Goal: Task Accomplishment & Management: Manage account settings

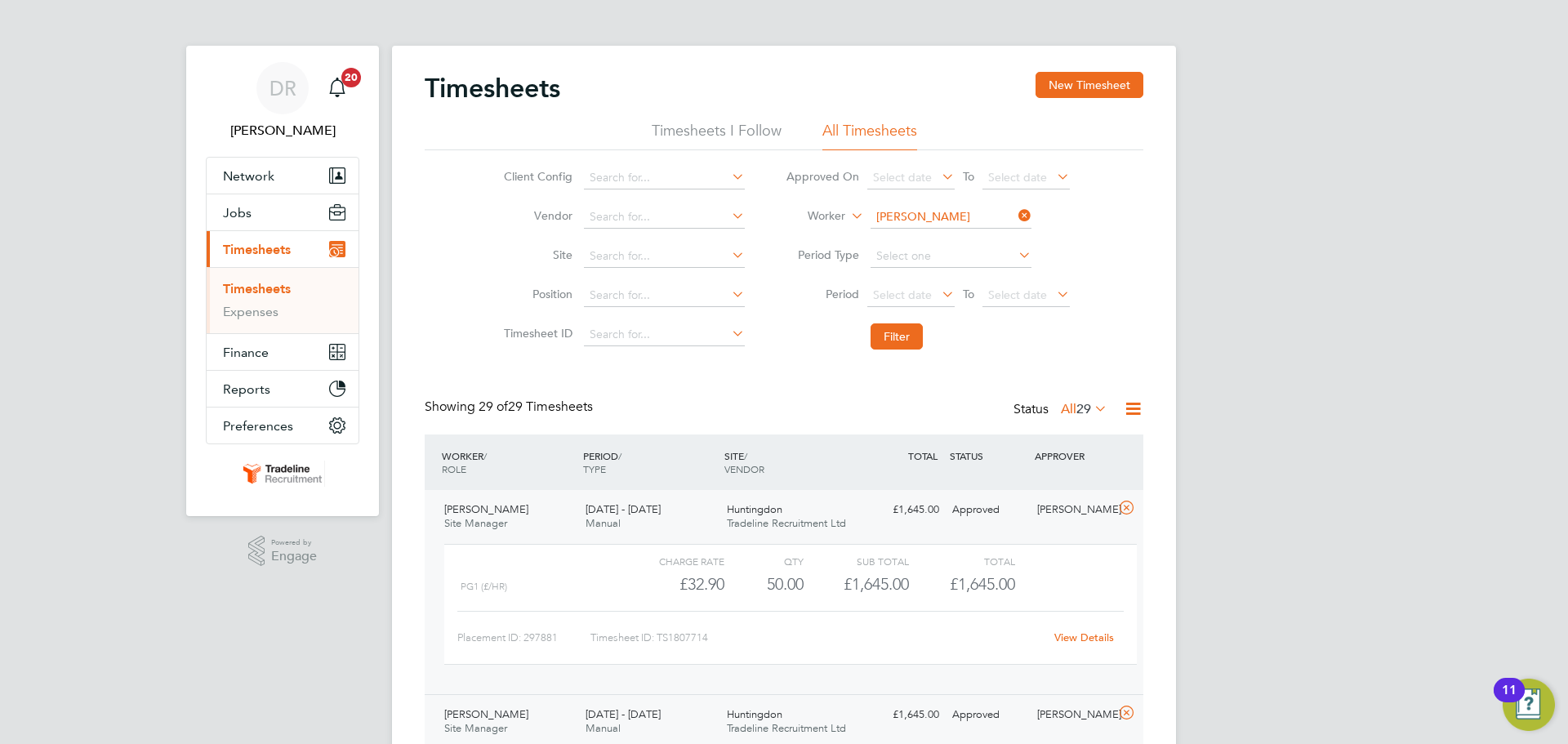
click at [946, 217] on input "Petru Gramescu" at bounding box center [951, 217] width 161 height 23
click at [862, 411] on div "Showing 29 of 29 Timesheets Status All 29" at bounding box center [784, 416] width 718 height 36
click at [1128, 511] on icon at bounding box center [1127, 508] width 21 height 13
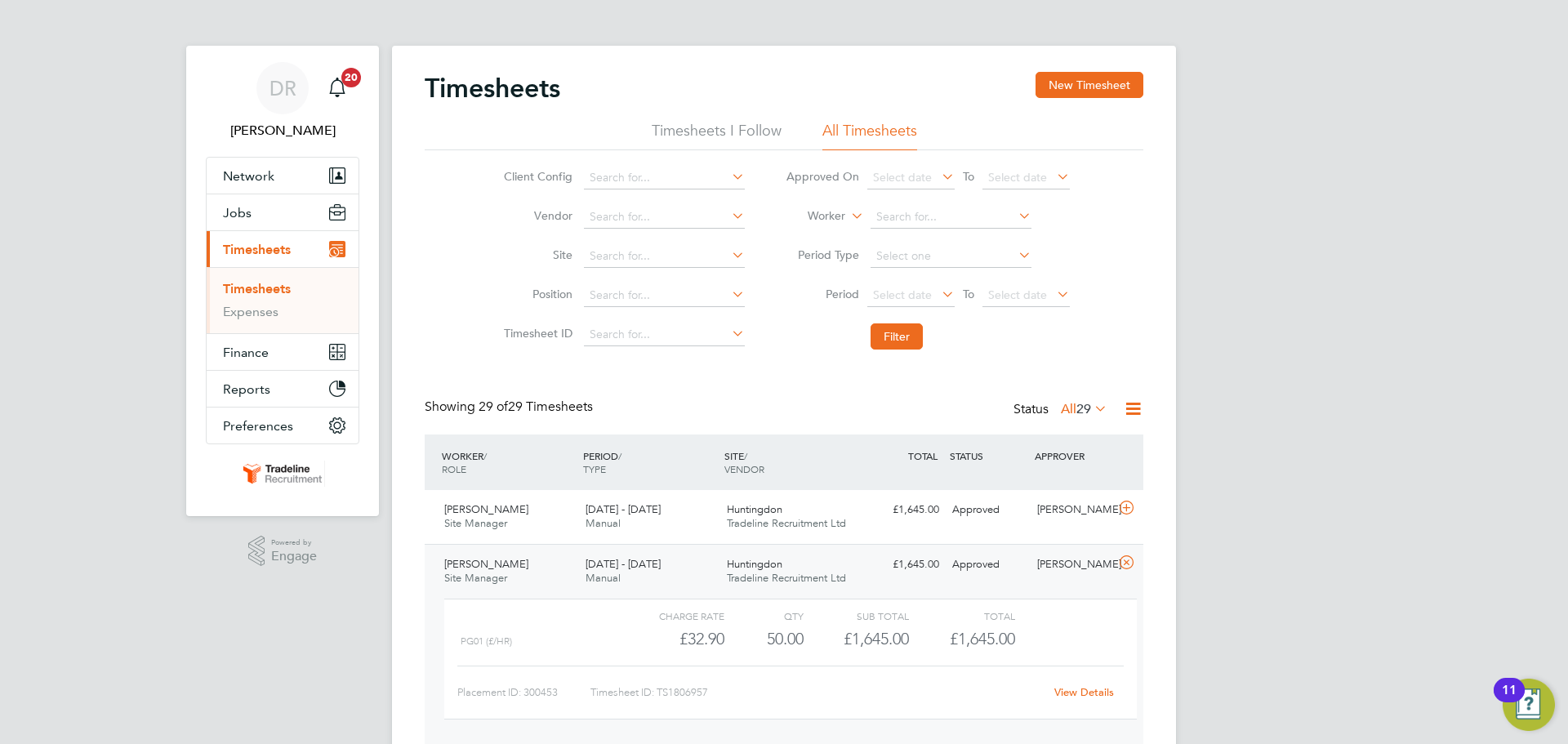
click at [1128, 559] on icon at bounding box center [1127, 562] width 21 height 13
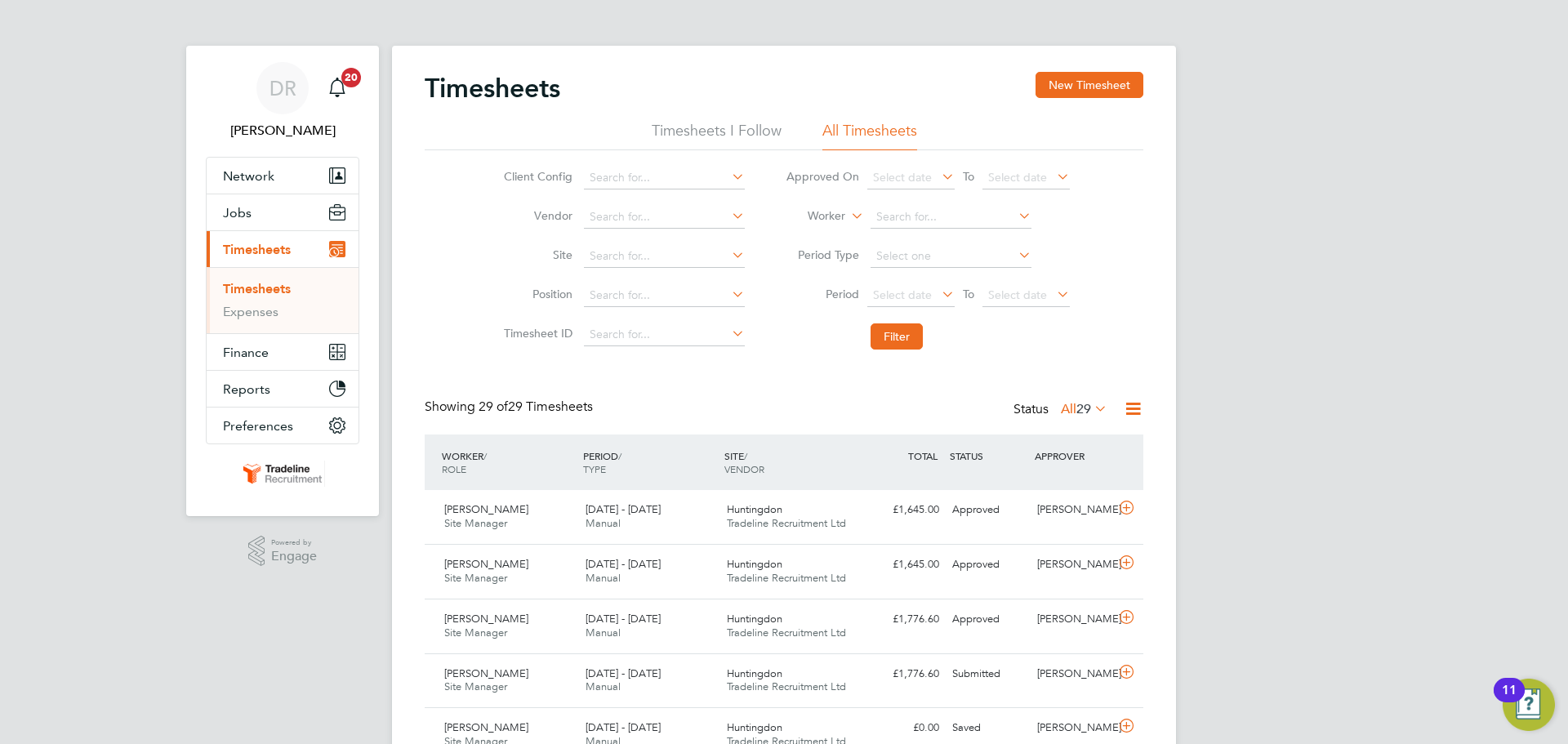
click at [1052, 414] on div "Status All 29" at bounding box center [1062, 410] width 97 height 23
click at [1061, 414] on label "All 29" at bounding box center [1084, 409] width 46 height 16
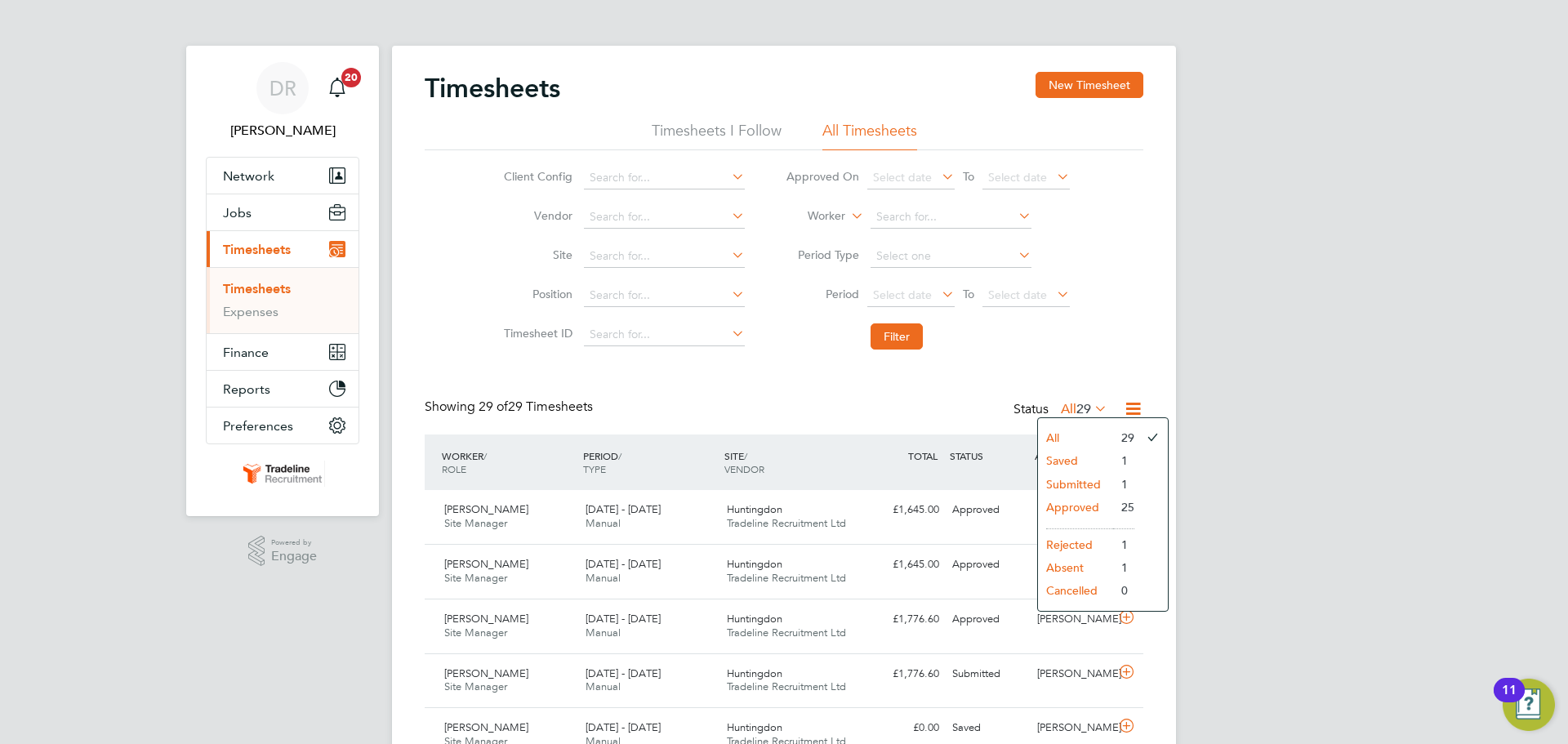
click at [1082, 493] on li "Submitted" at bounding box center [1076, 485] width 75 height 23
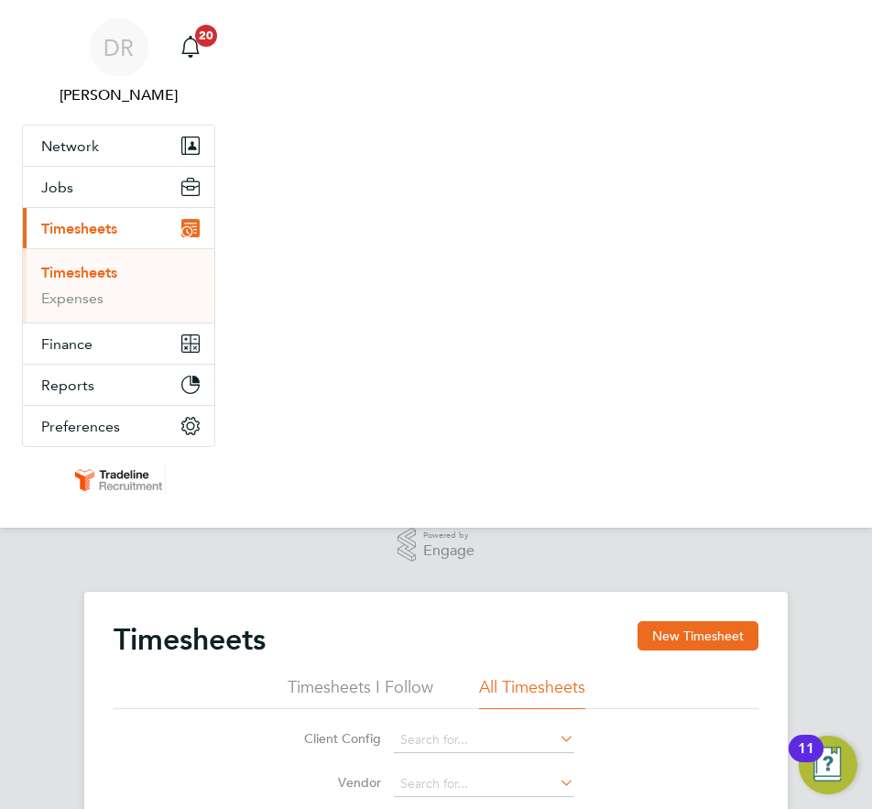
scroll to position [61, 126]
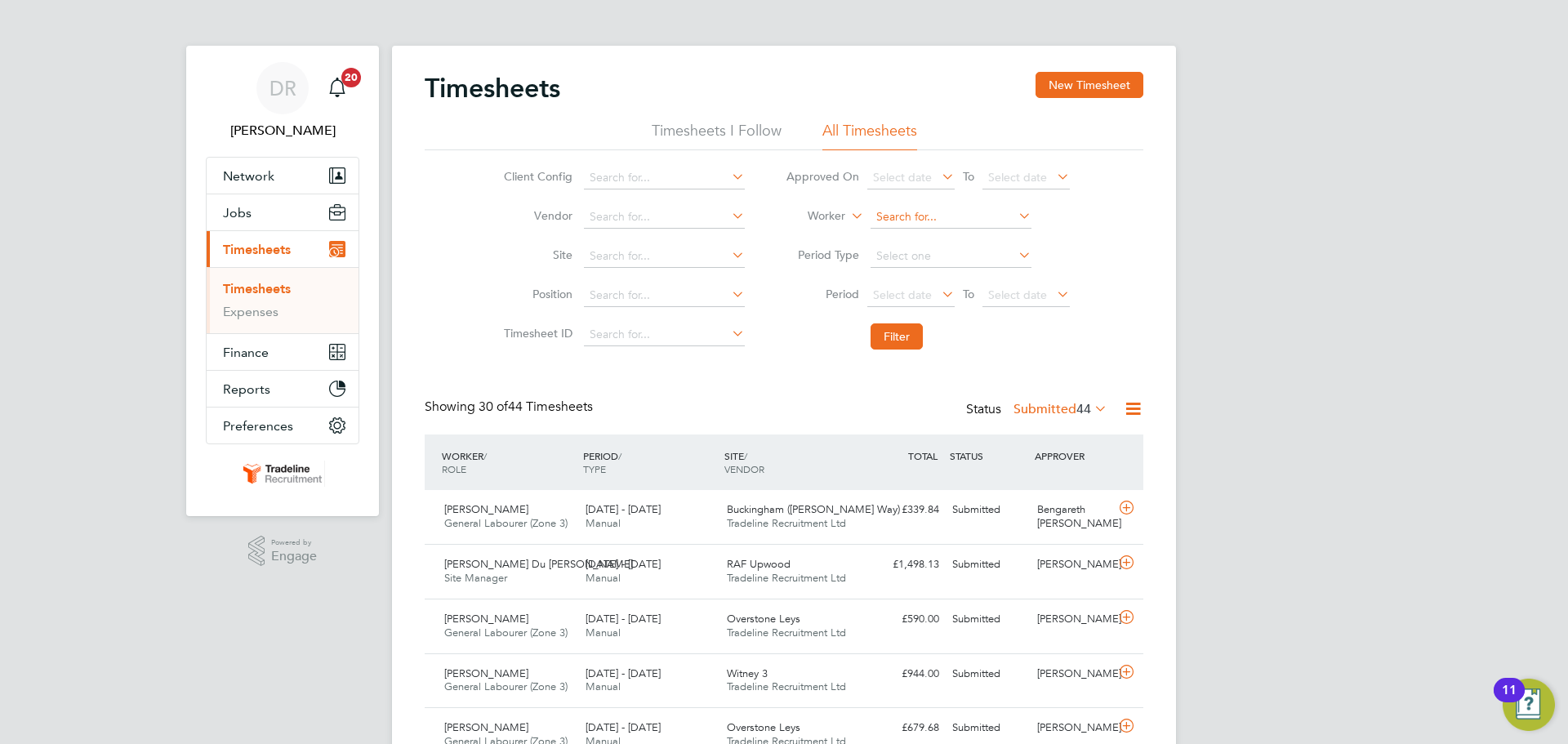
click at [882, 224] on input at bounding box center [951, 217] width 161 height 23
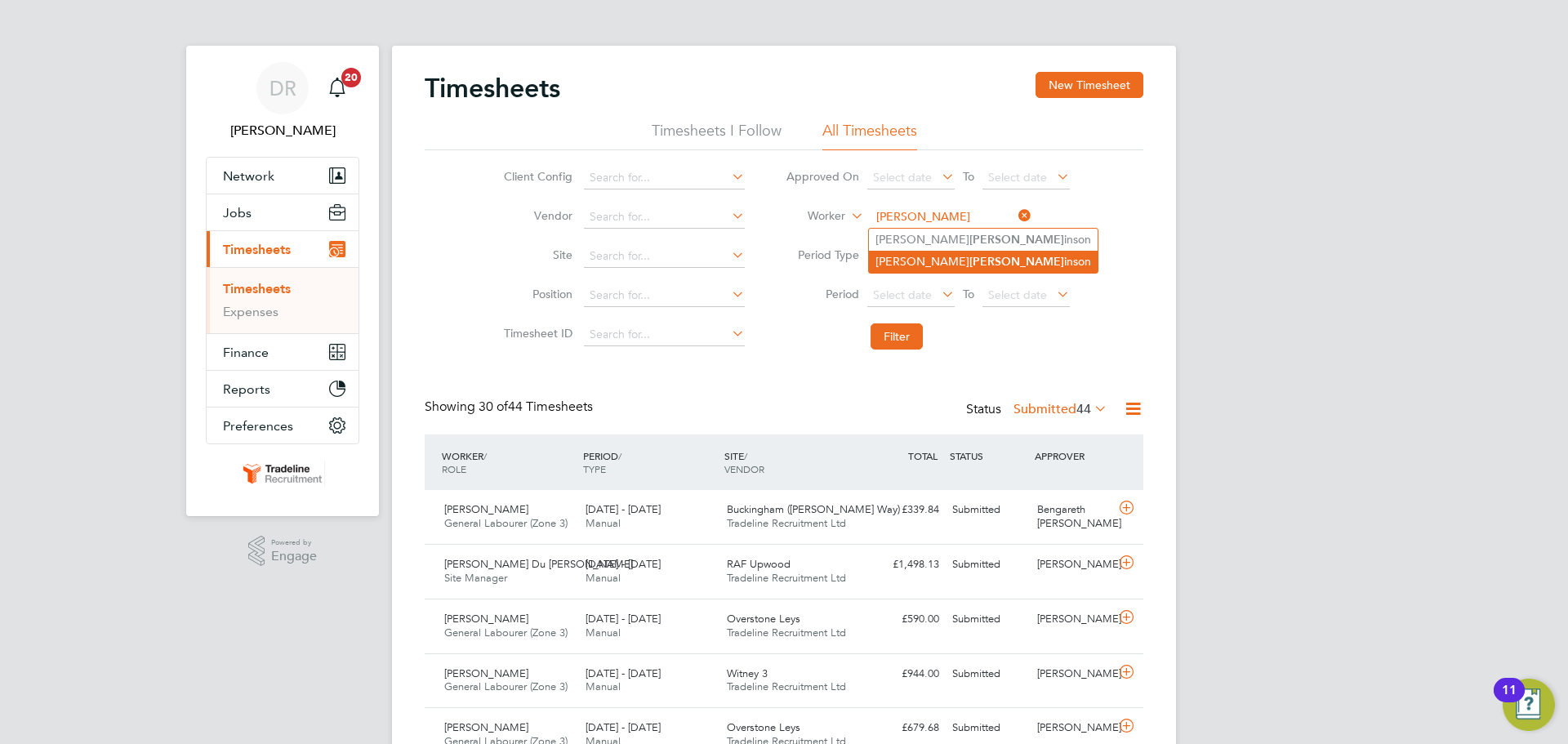
click at [891, 251] on li "Louis Wilk inson" at bounding box center [983, 261] width 229 height 22
type input "Louis Wilkinson"
click at [891, 319] on li "Filter" at bounding box center [928, 337] width 325 height 43
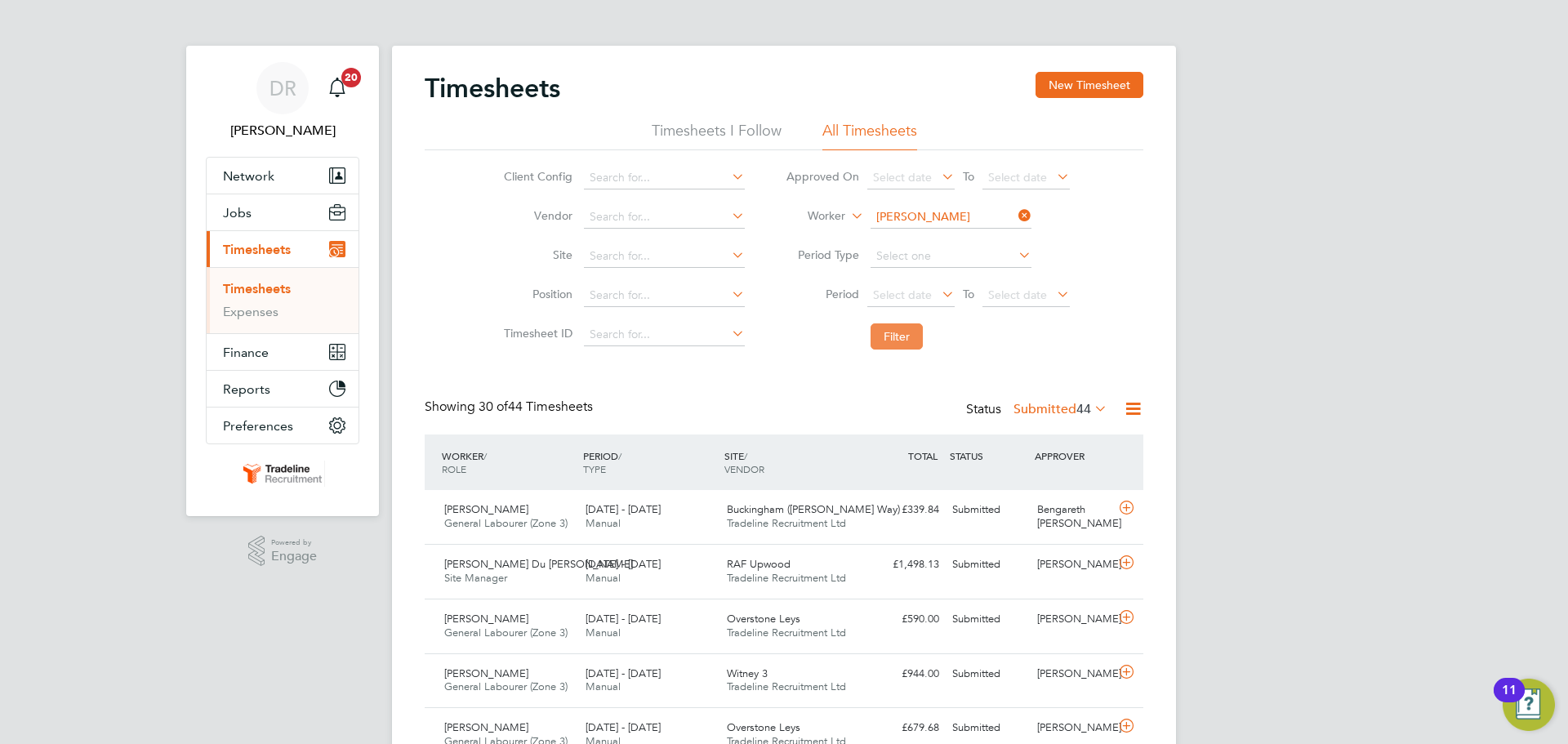
click at [890, 332] on button "Filter" at bounding box center [897, 336] width 53 height 26
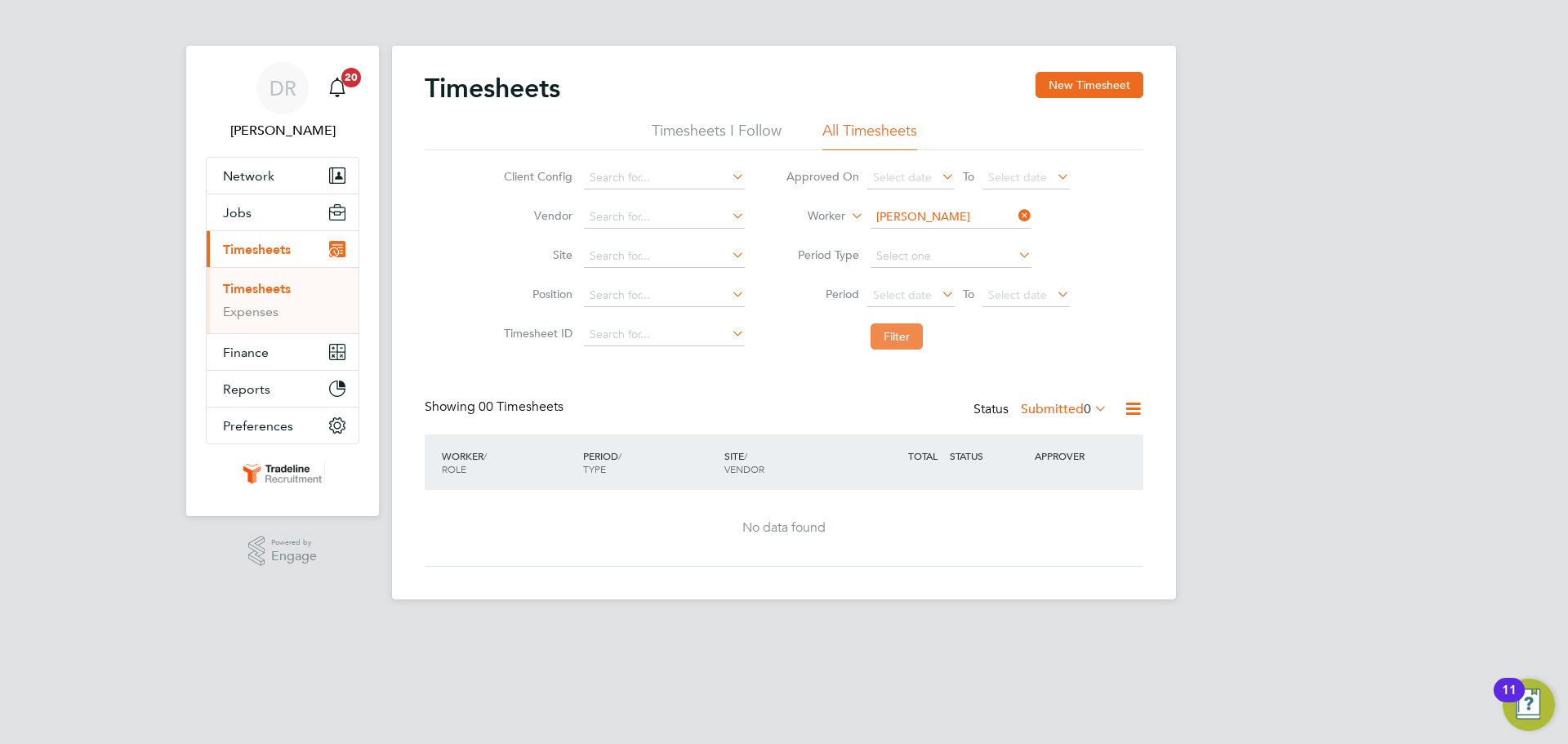
click at [888, 340] on button "Filter" at bounding box center [897, 336] width 53 height 26
click at [1060, 408] on label "Submitted 0" at bounding box center [1063, 409] width 86 height 16
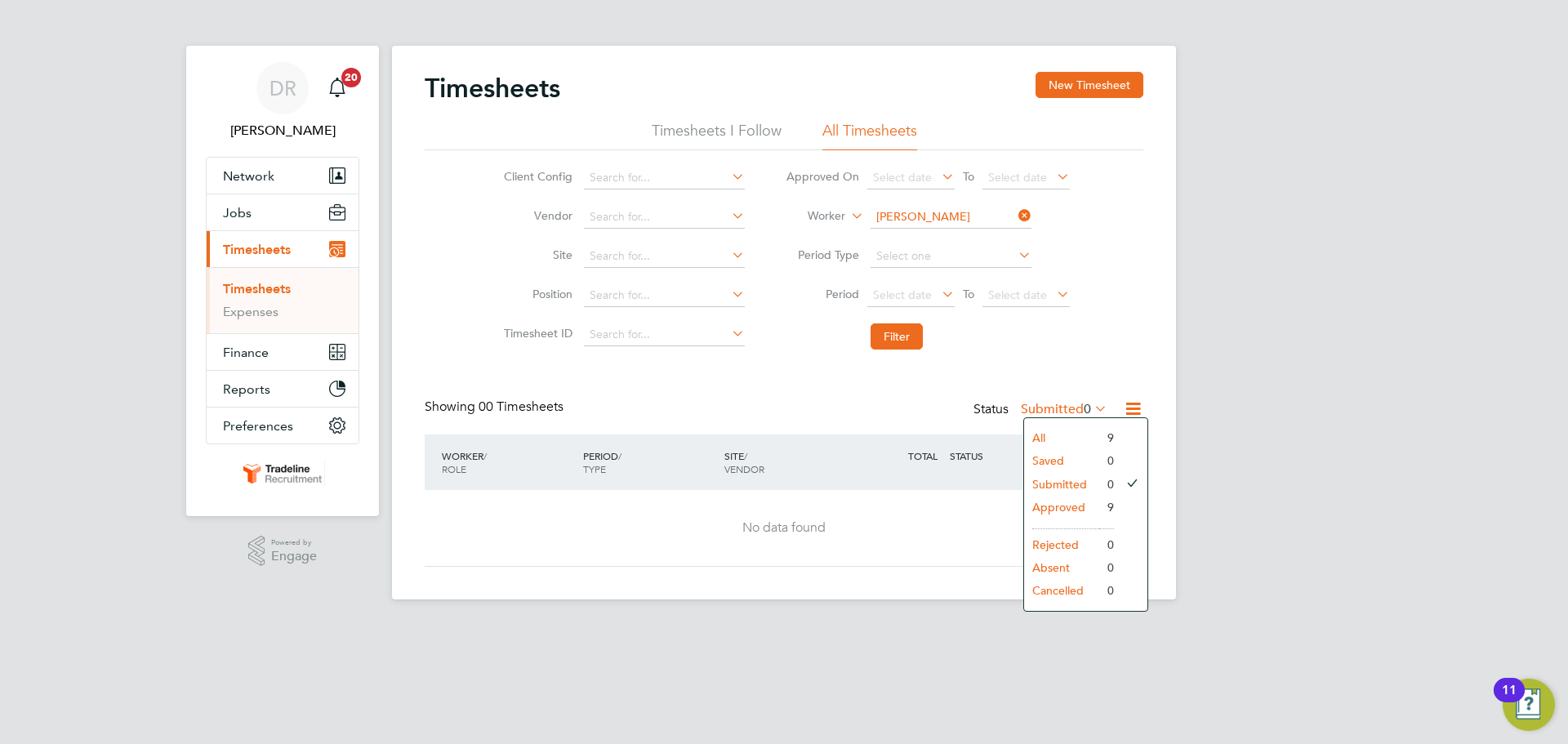
click at [1055, 424] on div "All Saved Submitted Approved Rejected Absent Cancelled 9 0 0 9 0 0 0" at bounding box center [1086, 514] width 125 height 194
click at [1055, 431] on div "Showing 00 Timesheets Status Submitted 0" at bounding box center [784, 416] width 718 height 36
click at [1049, 417] on div "Status Submitted 0" at bounding box center [1042, 410] width 137 height 23
click at [1043, 410] on label "Submitted 0" at bounding box center [1063, 409] width 86 height 16
click at [1045, 428] on li "All" at bounding box center [1062, 437] width 75 height 23
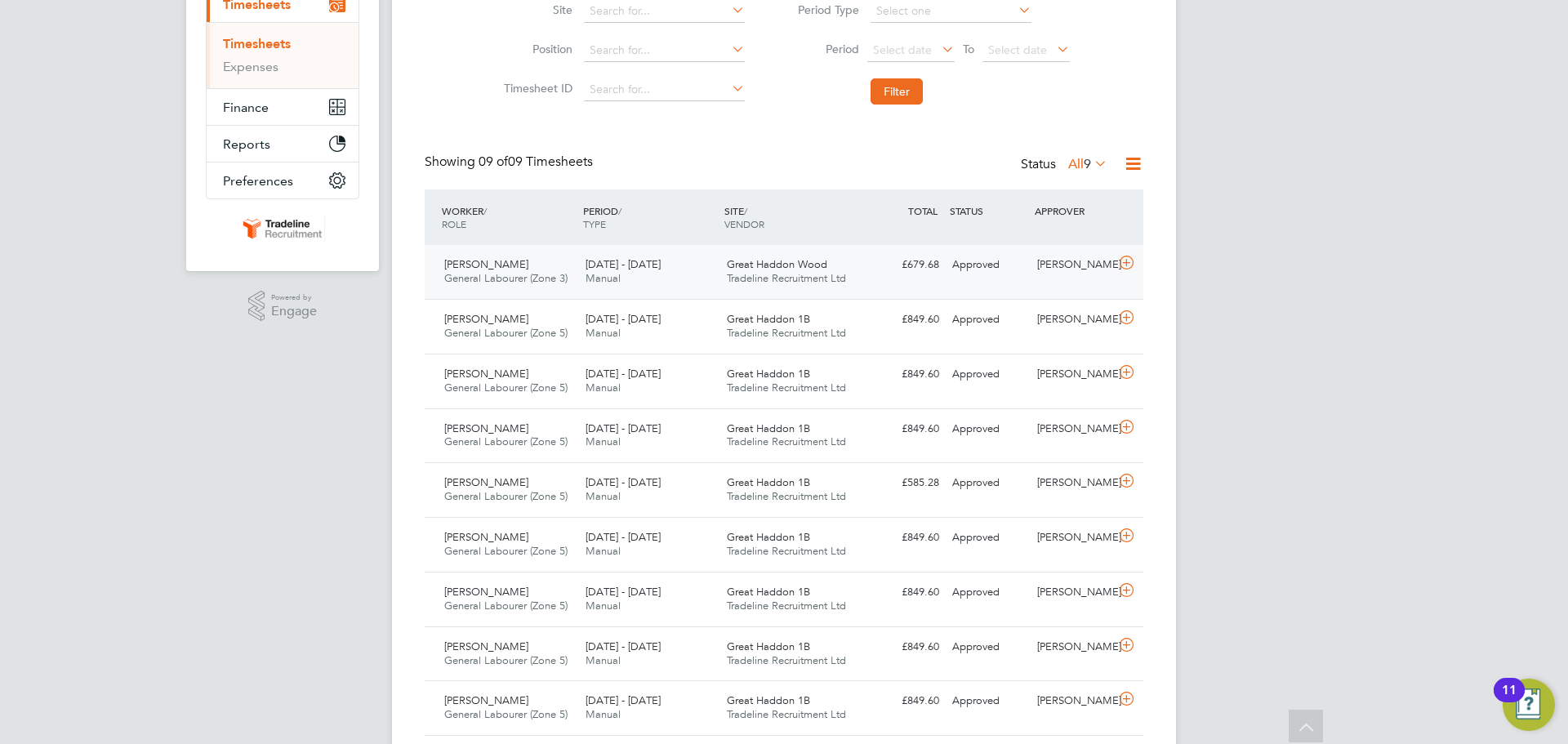
click at [1115, 274] on div at bounding box center [1129, 264] width 29 height 26
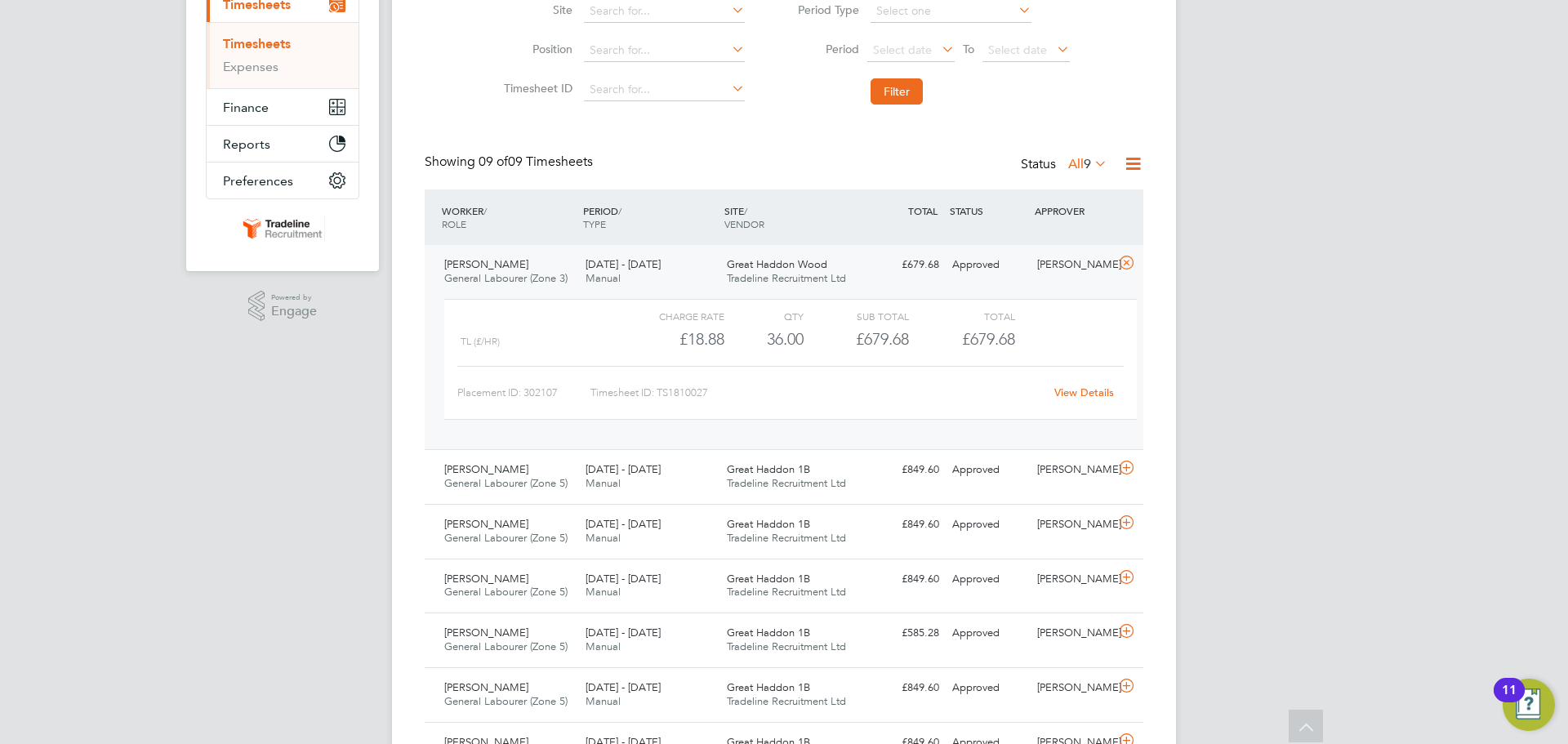
click at [1115, 274] on div at bounding box center [1129, 264] width 29 height 26
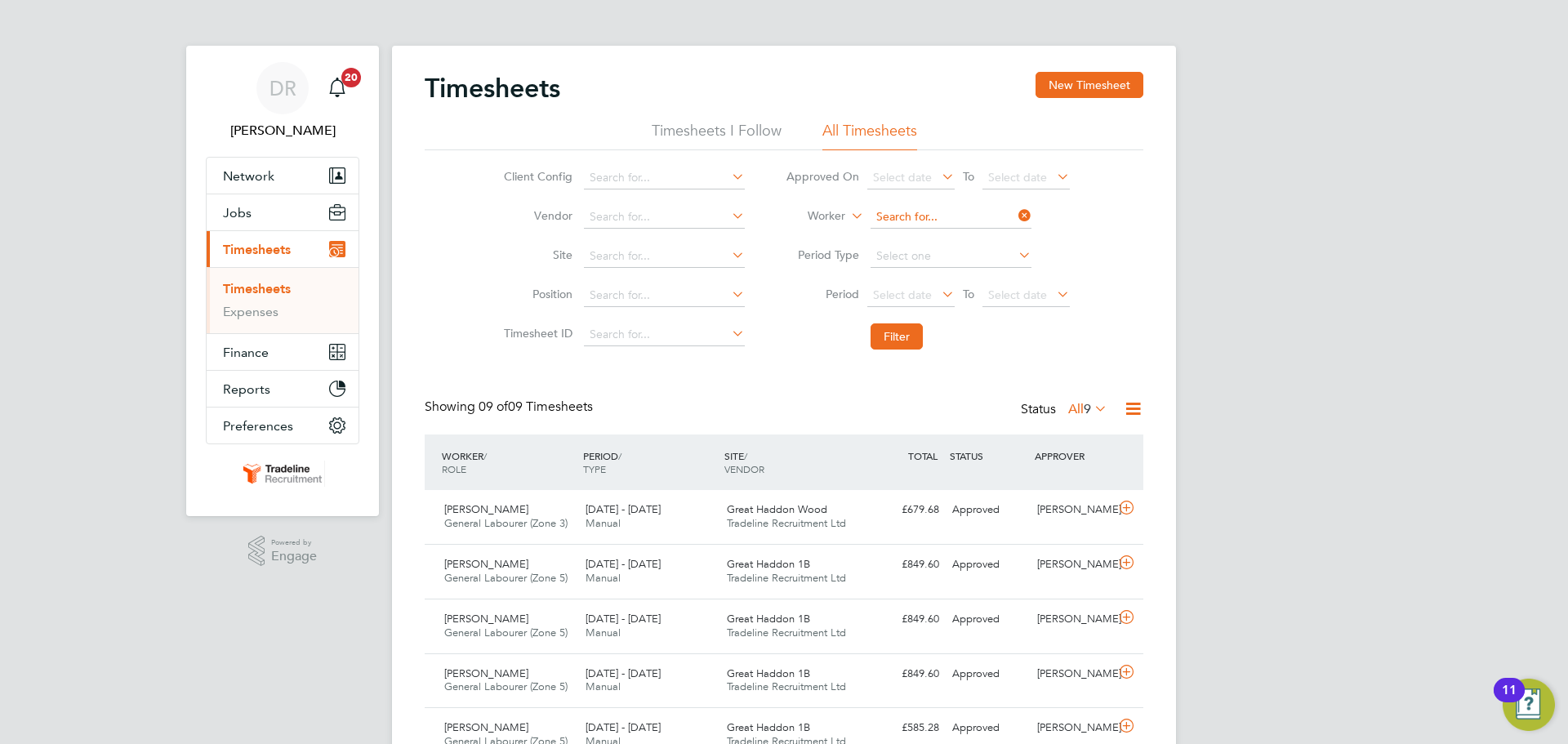
click at [925, 215] on input at bounding box center [951, 217] width 161 height 23
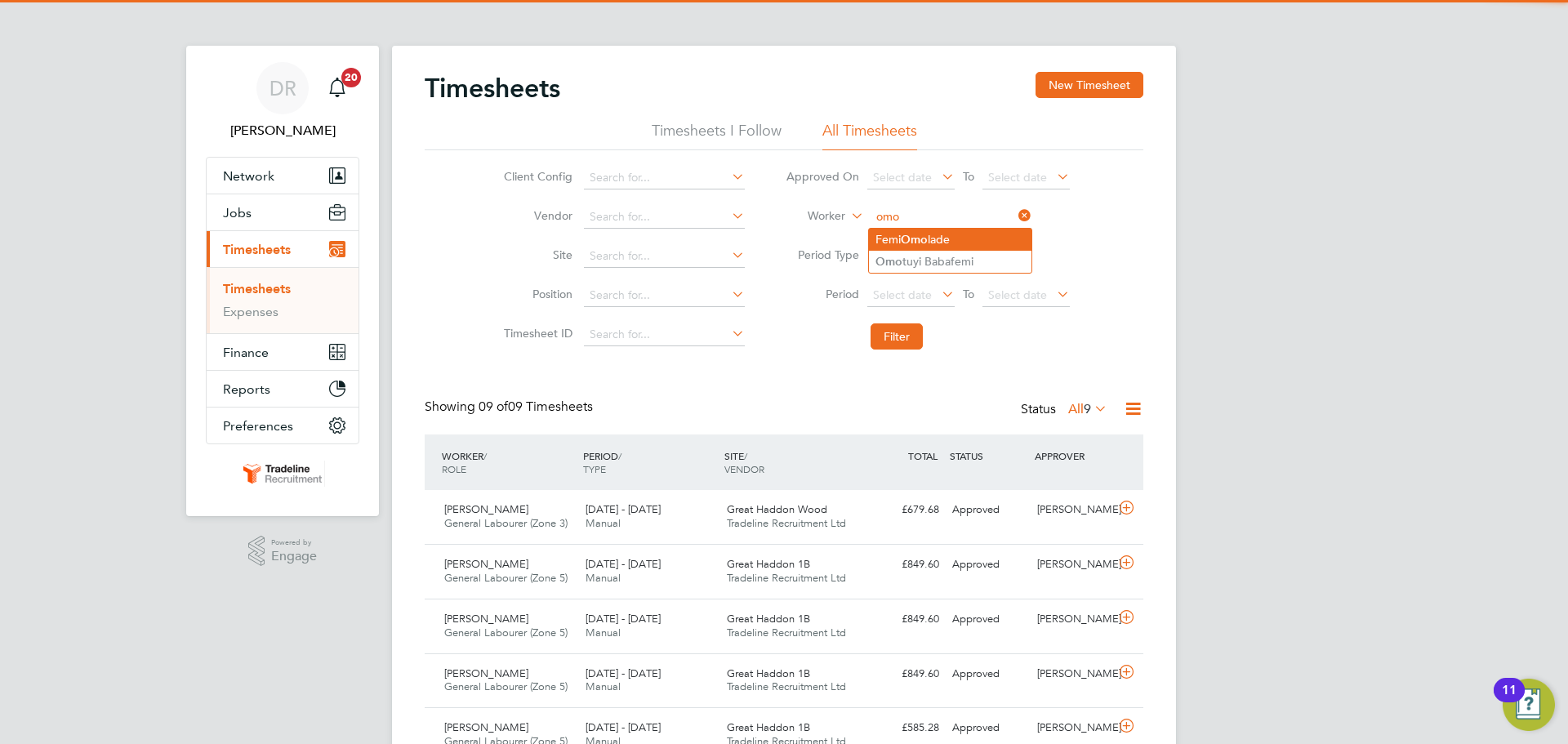
click at [923, 239] on b "Omo" at bounding box center [915, 240] width 27 height 14
type input "Femi Omolade"
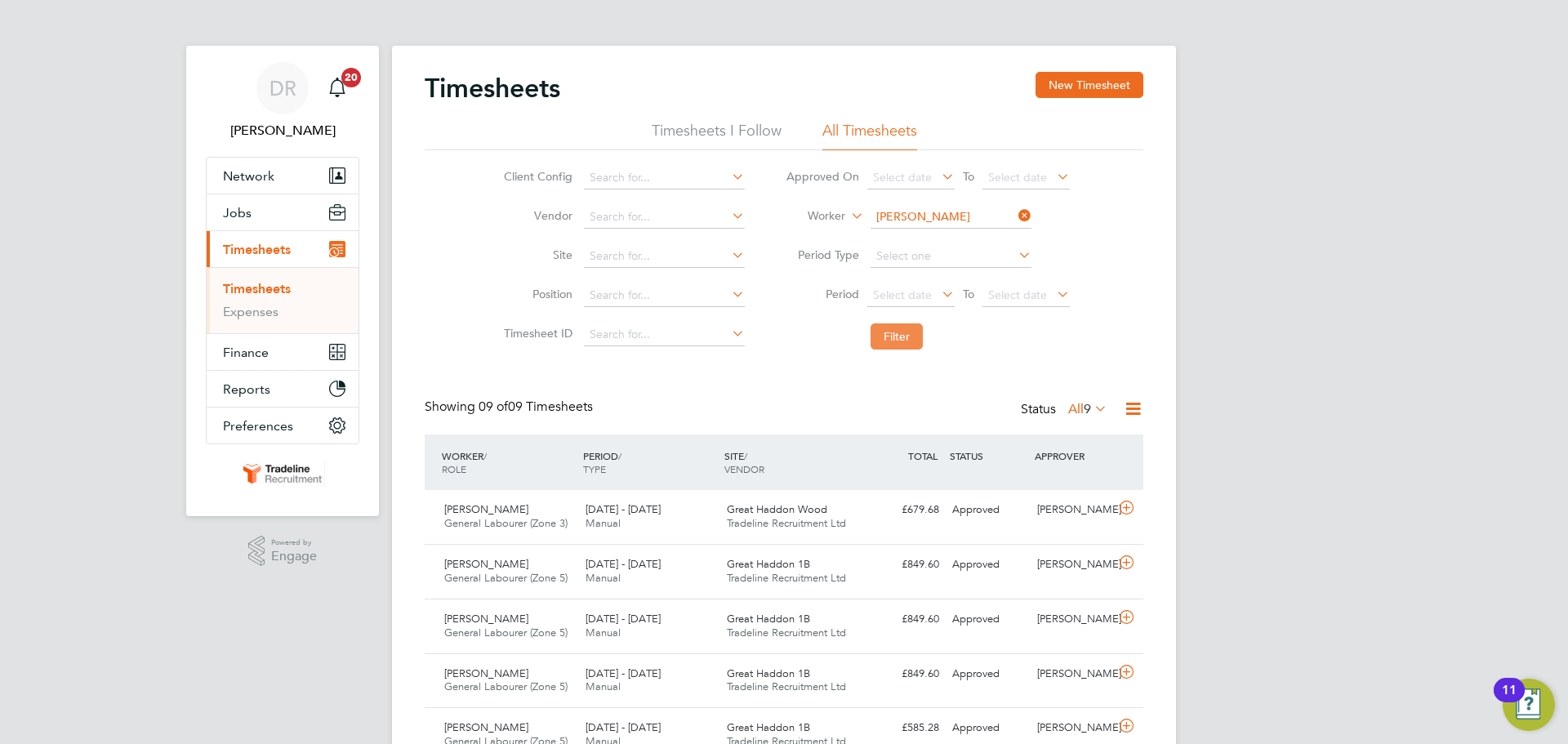
click at [897, 334] on button "Filter" at bounding box center [897, 336] width 53 height 26
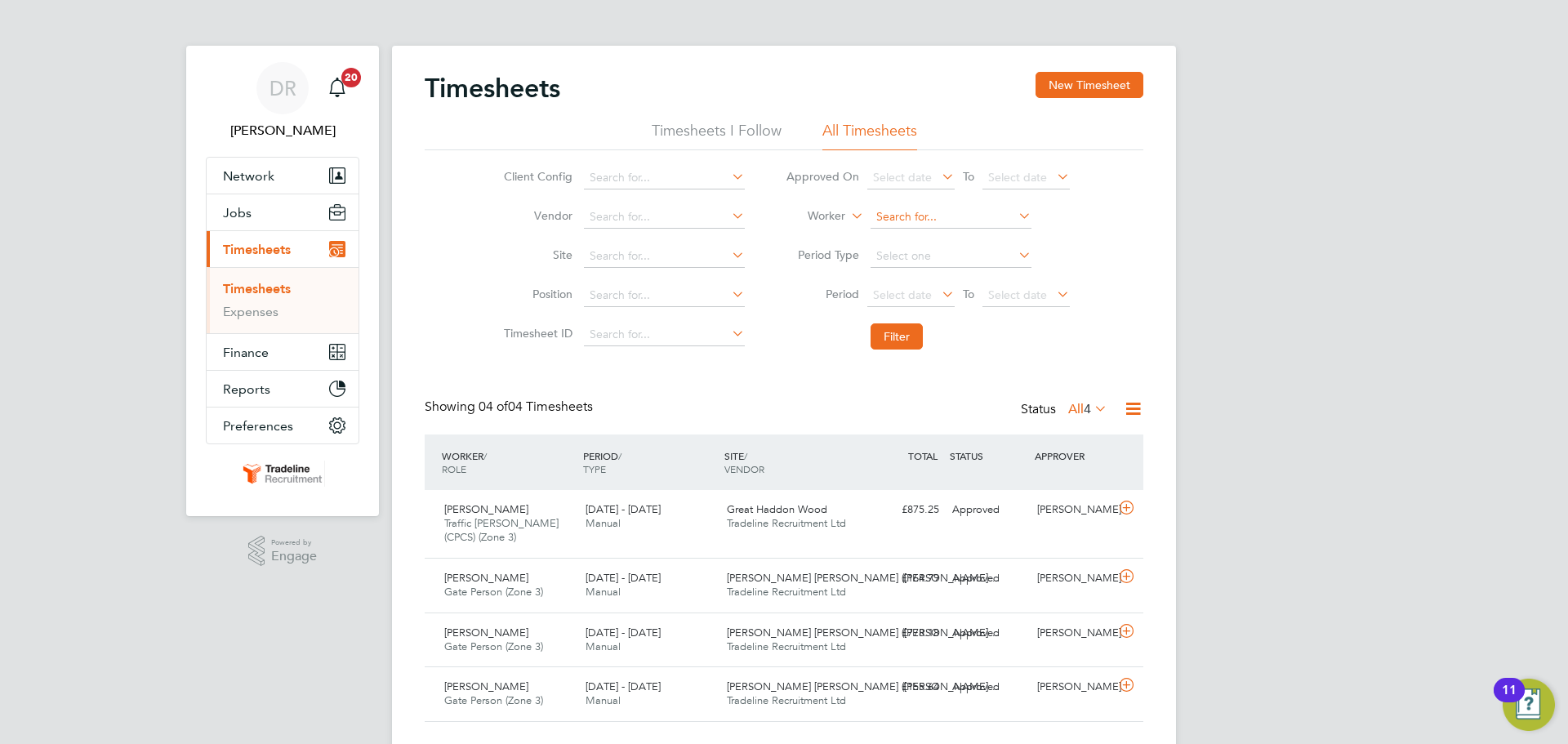
click at [939, 215] on input at bounding box center [951, 217] width 161 height 23
click at [934, 231] on li "Brian Will iams" at bounding box center [950, 240] width 162 height 22
type input "[PERSON_NAME]"
click at [895, 334] on button "Filter" at bounding box center [897, 336] width 53 height 26
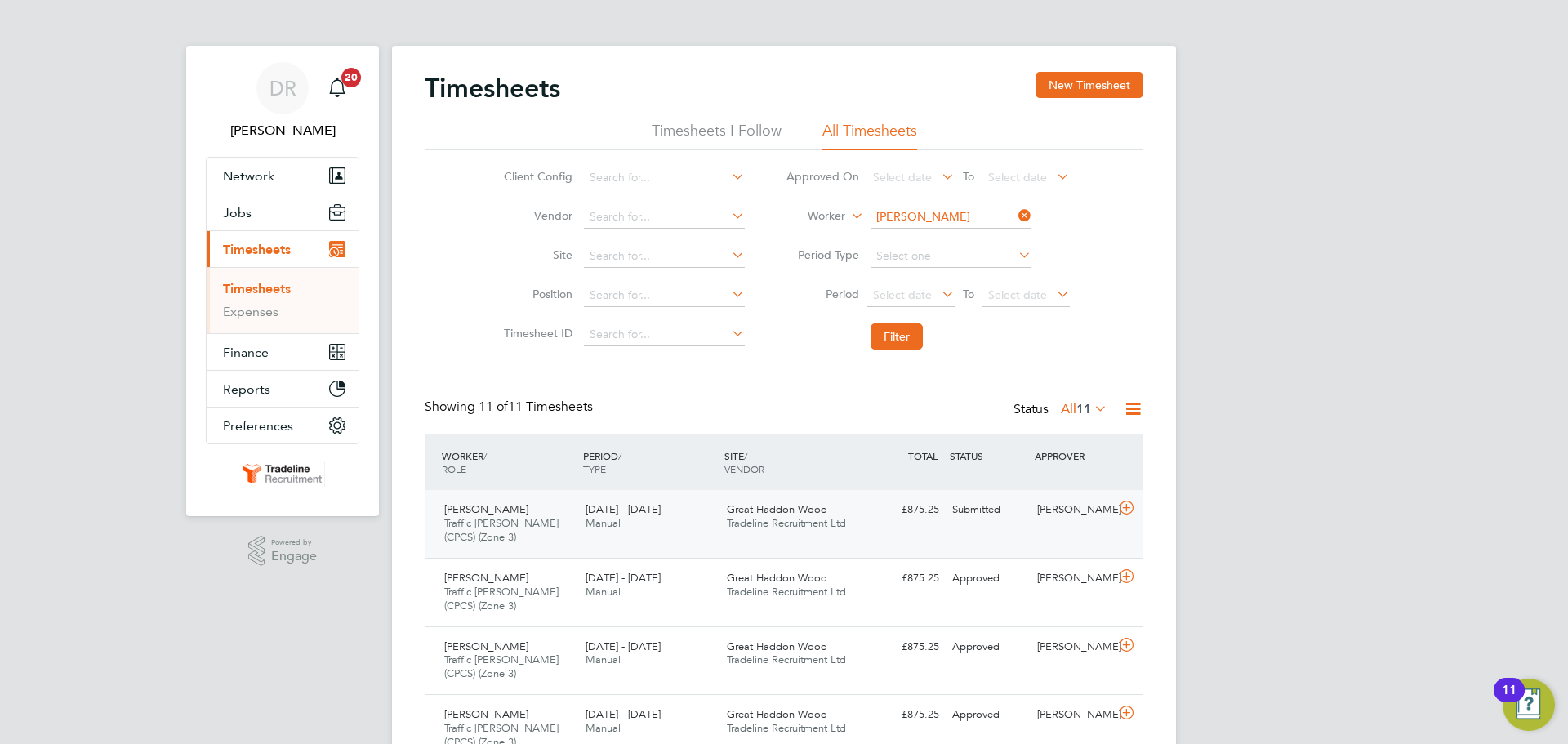
click at [1115, 521] on div at bounding box center [1129, 509] width 29 height 26
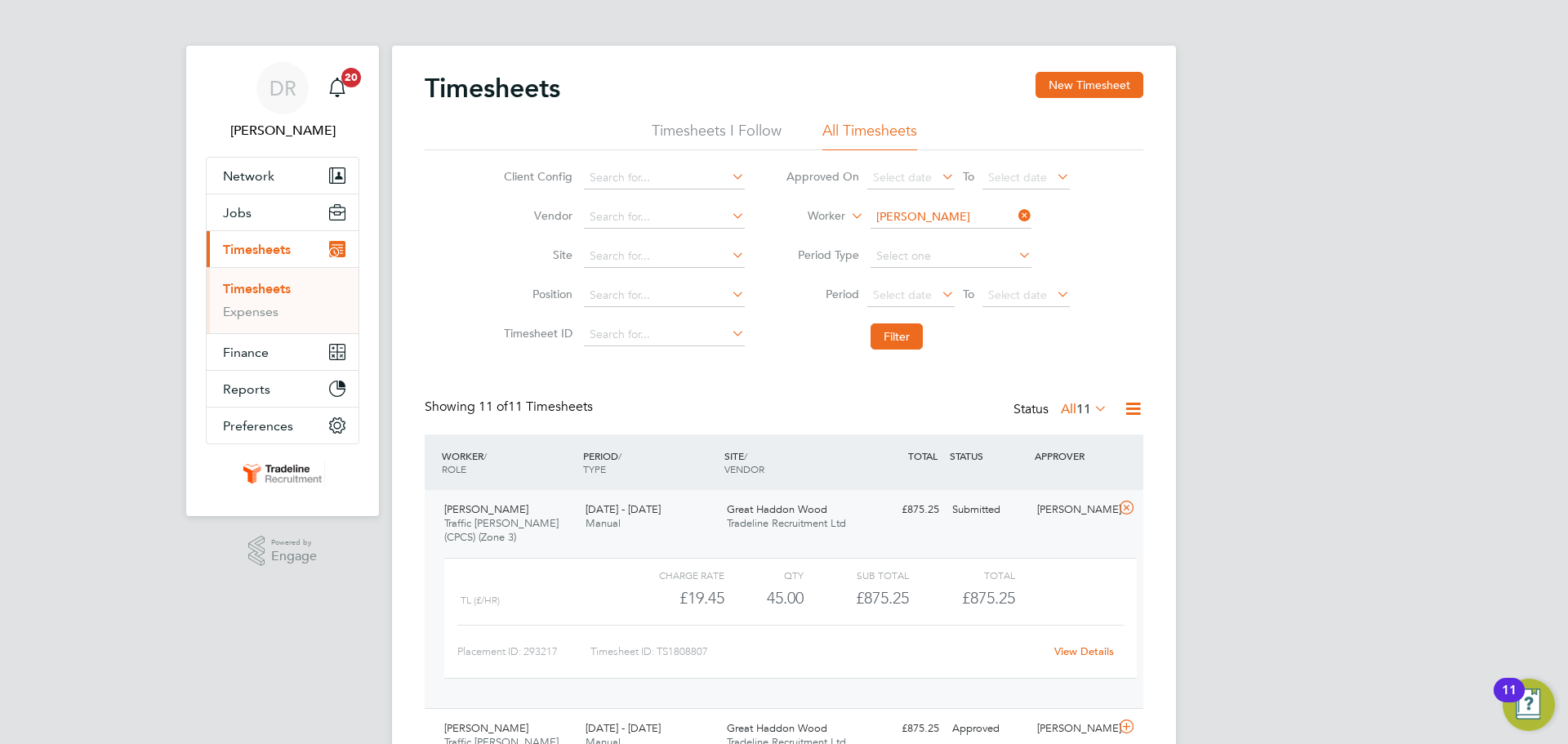
click at [1088, 653] on link "View Details" at bounding box center [1084, 651] width 60 height 14
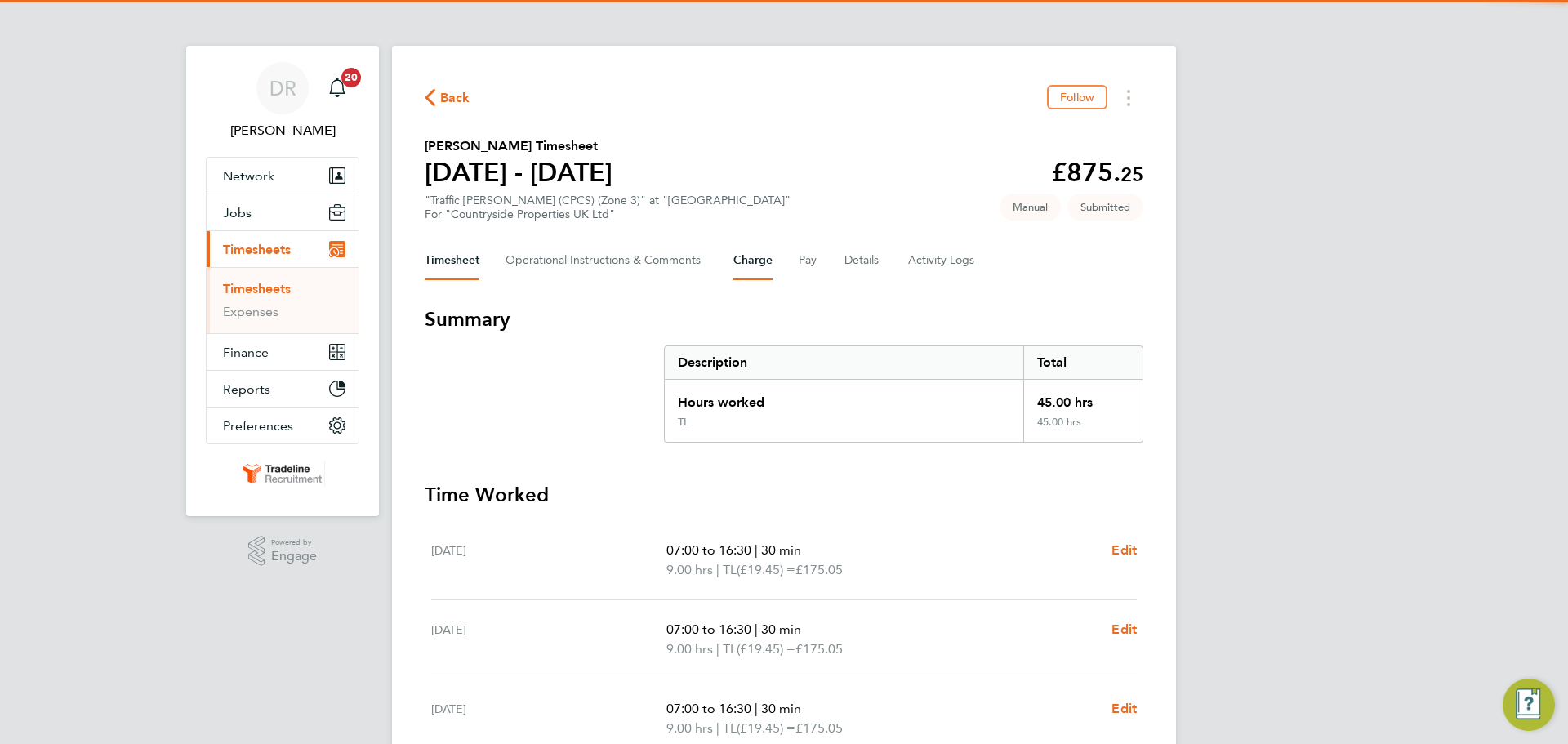
click at [768, 268] on button "Charge" at bounding box center [753, 260] width 39 height 39
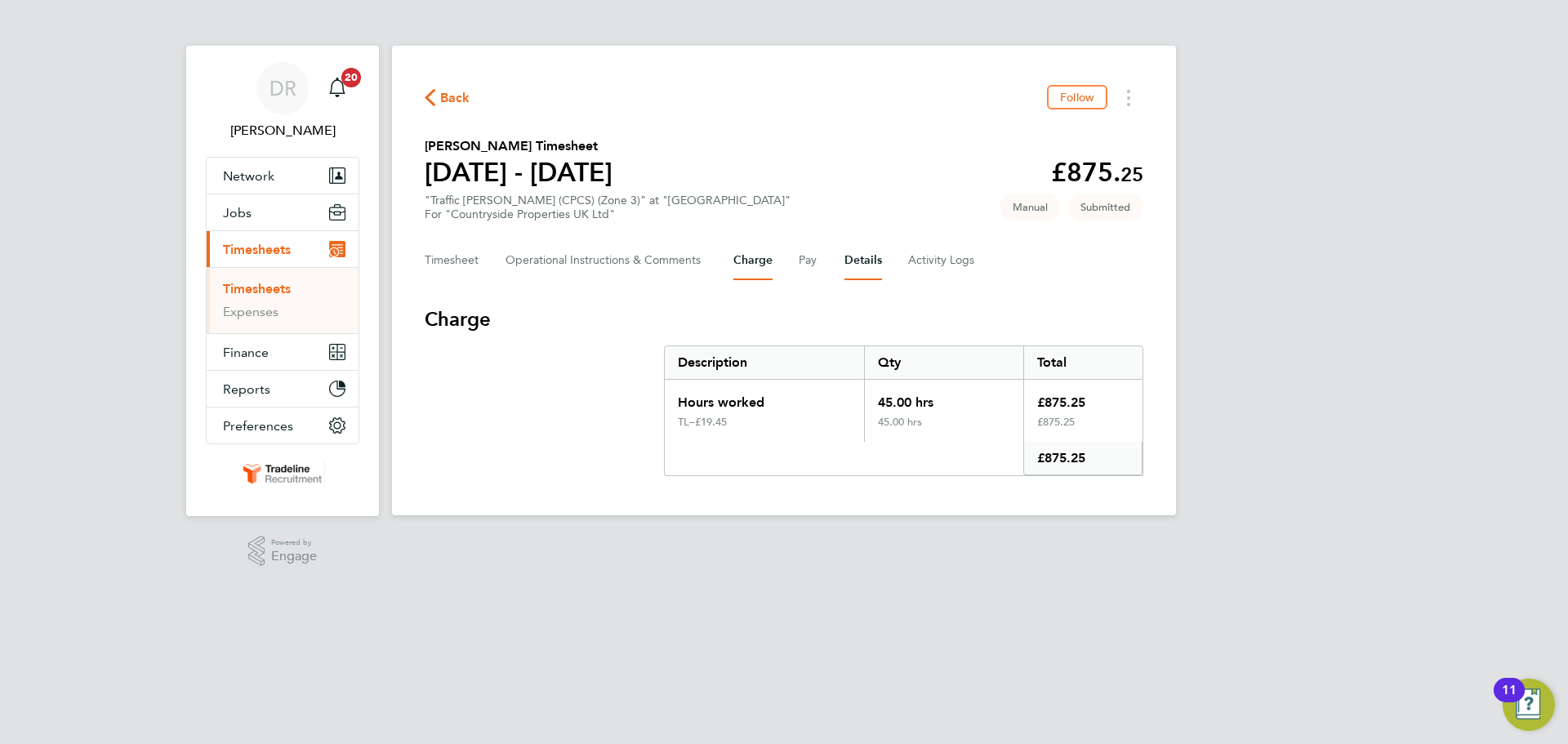
click at [870, 273] on button "Details" at bounding box center [863, 260] width 37 height 39
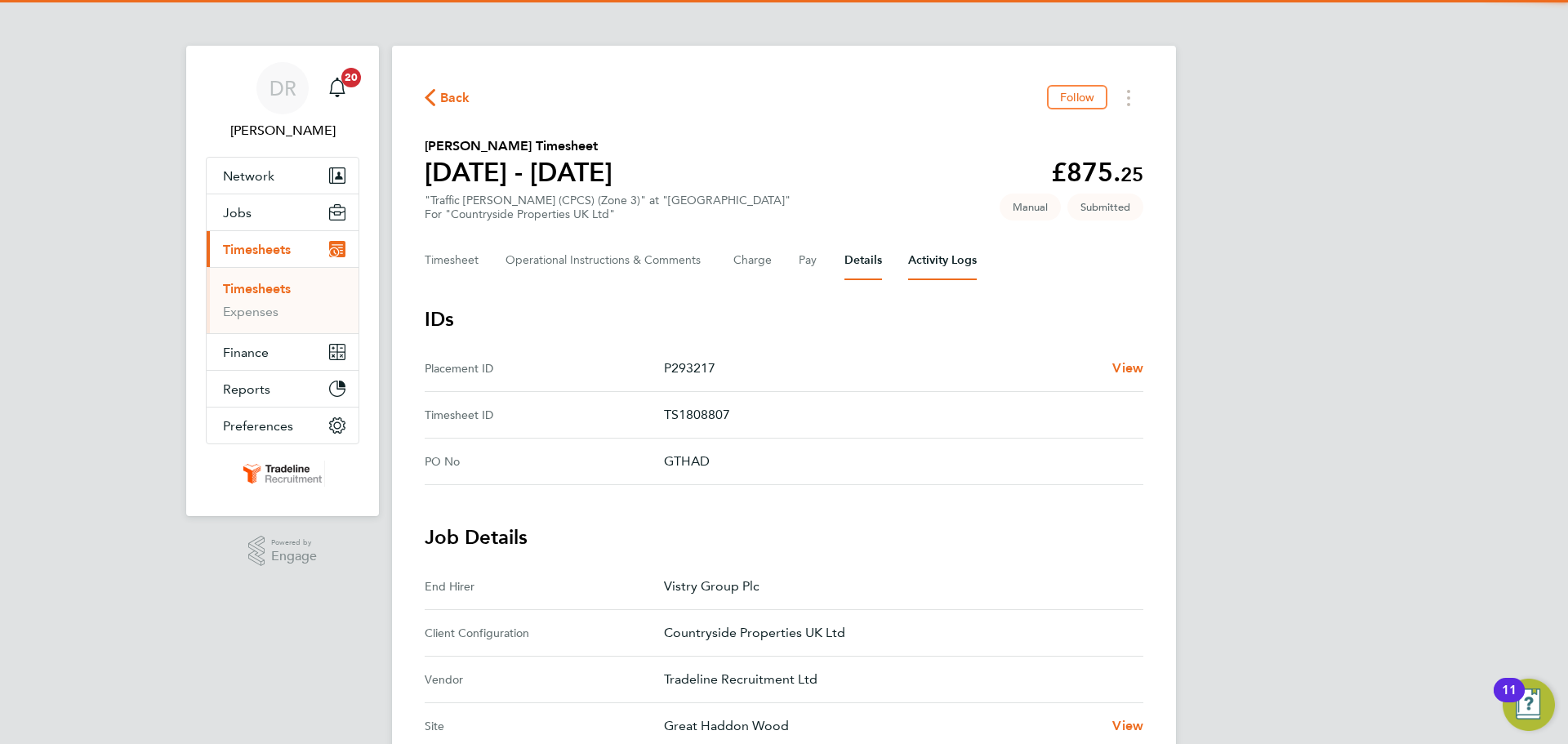
click at [935, 266] on Logs-tab "Activity Logs" at bounding box center [942, 260] width 69 height 39
